Goal: Use online tool/utility: Use online tool/utility

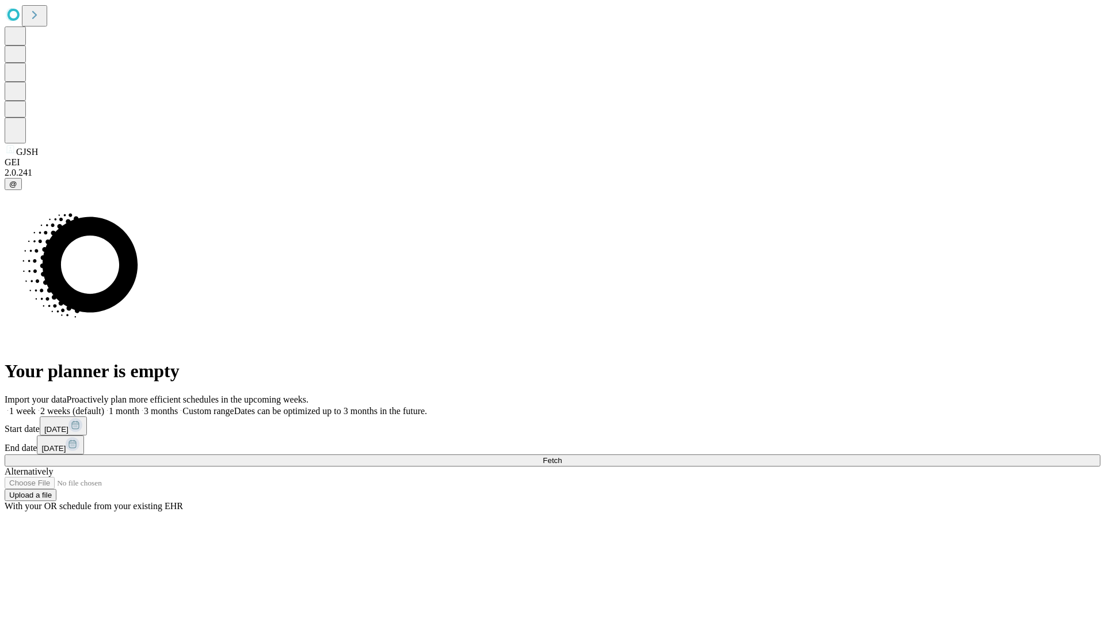
click at [562, 456] on span "Fetch" at bounding box center [552, 460] width 19 height 9
